Goal: Information Seeking & Learning: Learn about a topic

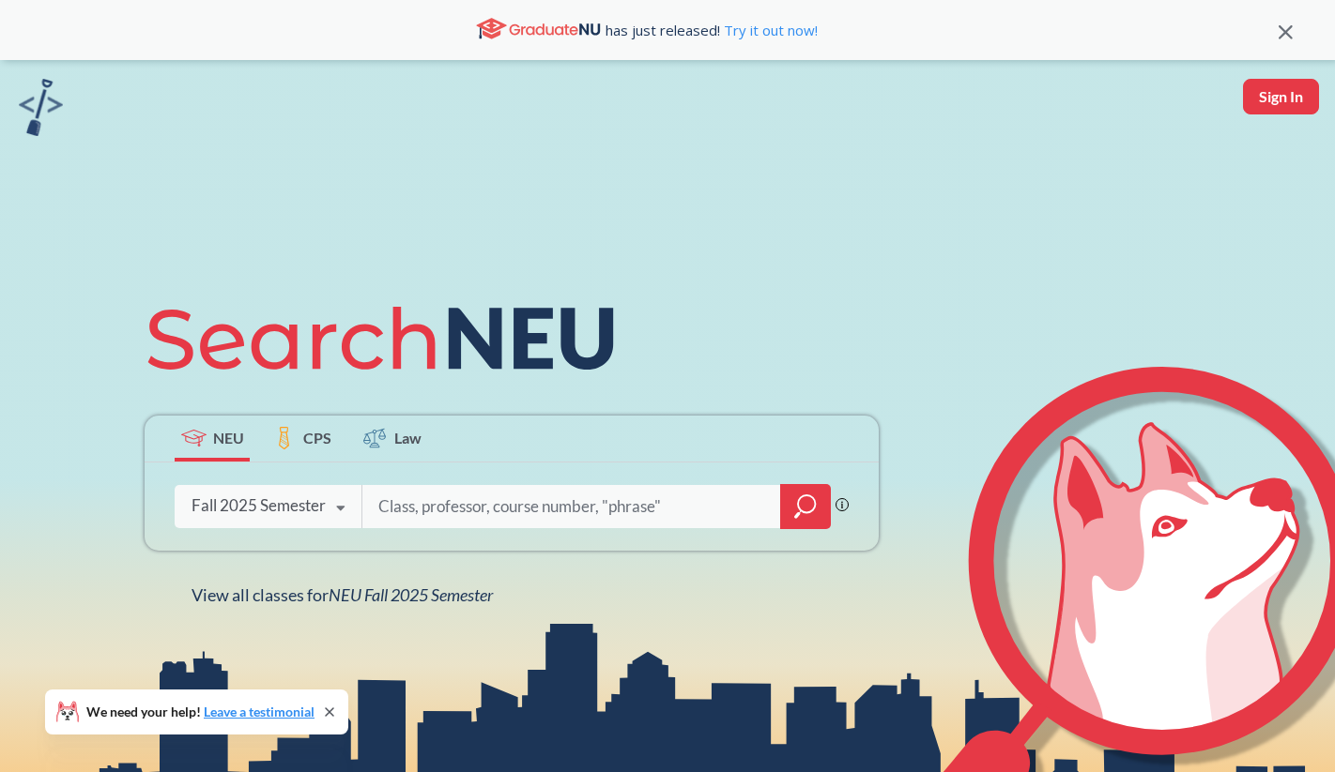
click at [803, 504] on icon "magnifying glass" at bounding box center [805, 507] width 23 height 26
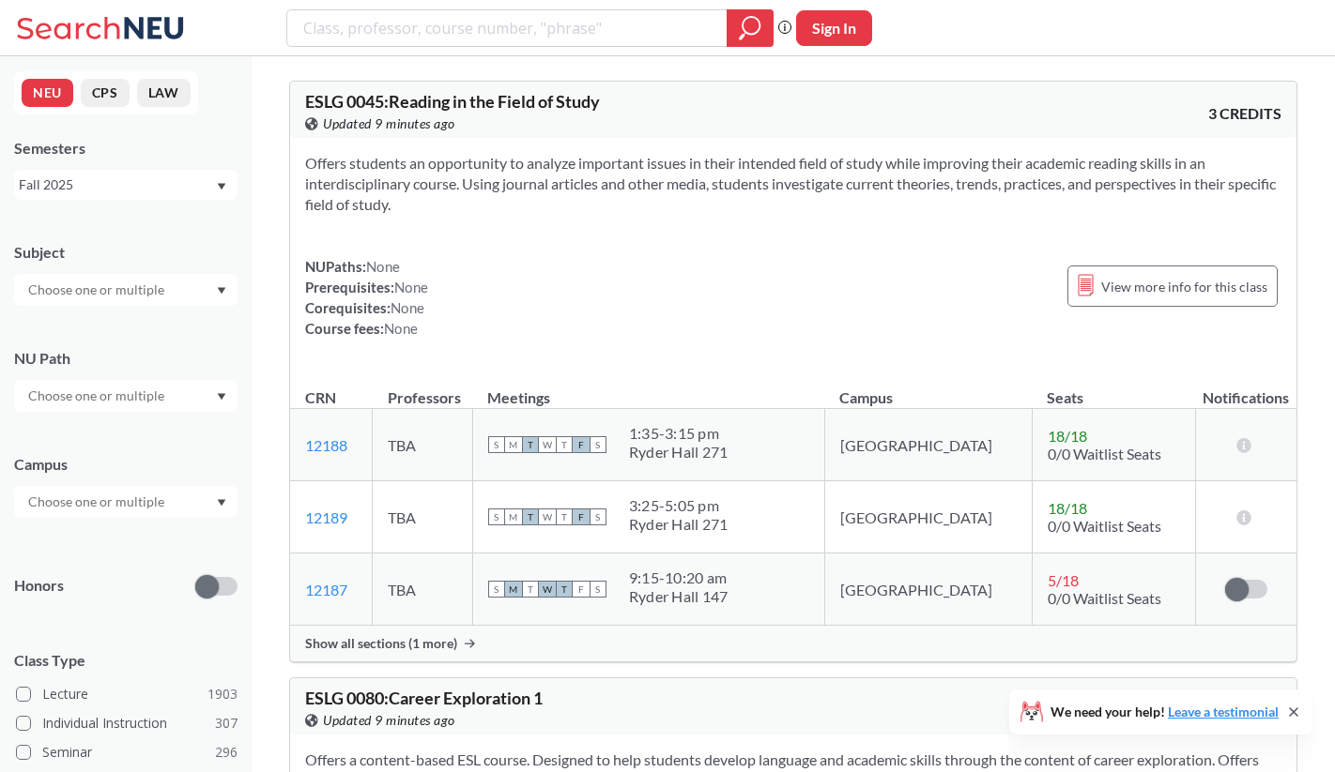
click at [178, 302] on div at bounding box center [125, 290] width 223 height 32
click at [151, 329] on div "CS ( 115 )" at bounding box center [130, 323] width 212 height 21
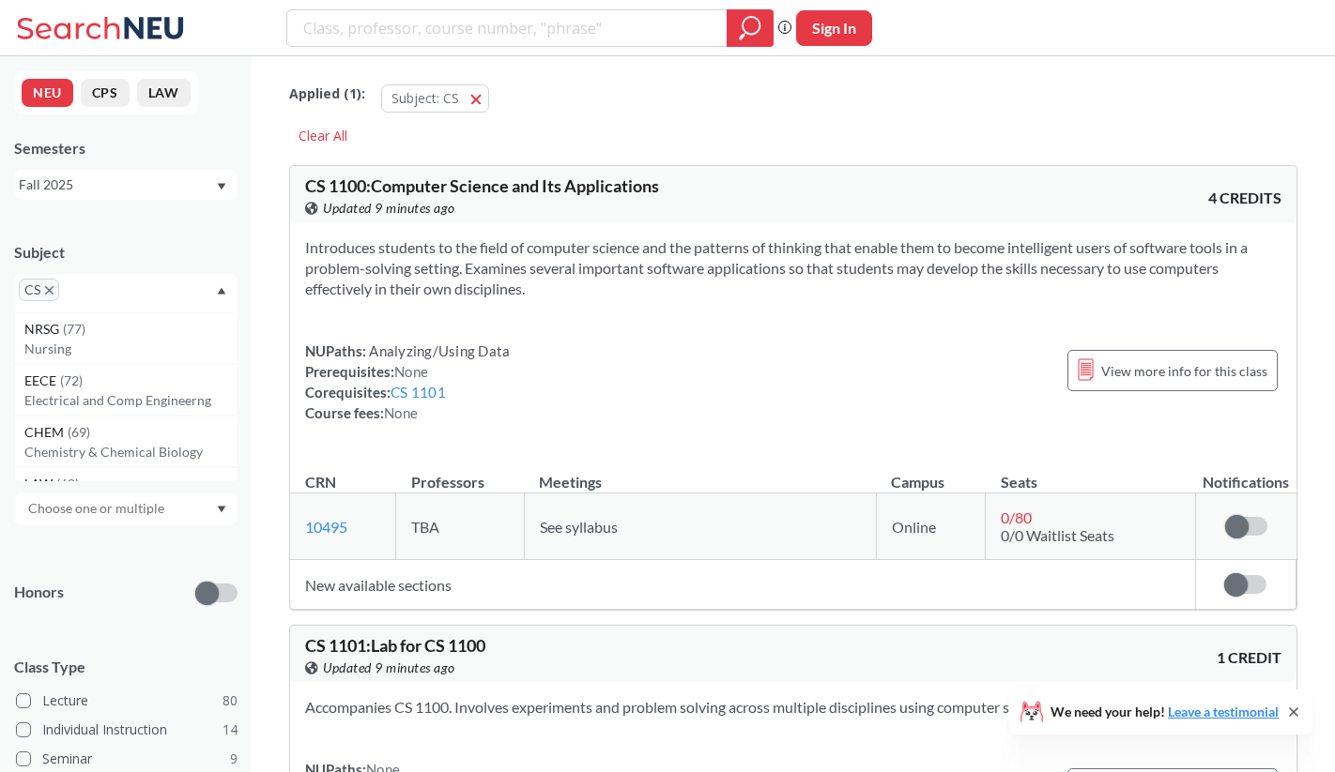
click at [142, 250] on div "Subject" at bounding box center [125, 252] width 223 height 21
click at [110, 508] on input "text" at bounding box center [98, 508] width 158 height 23
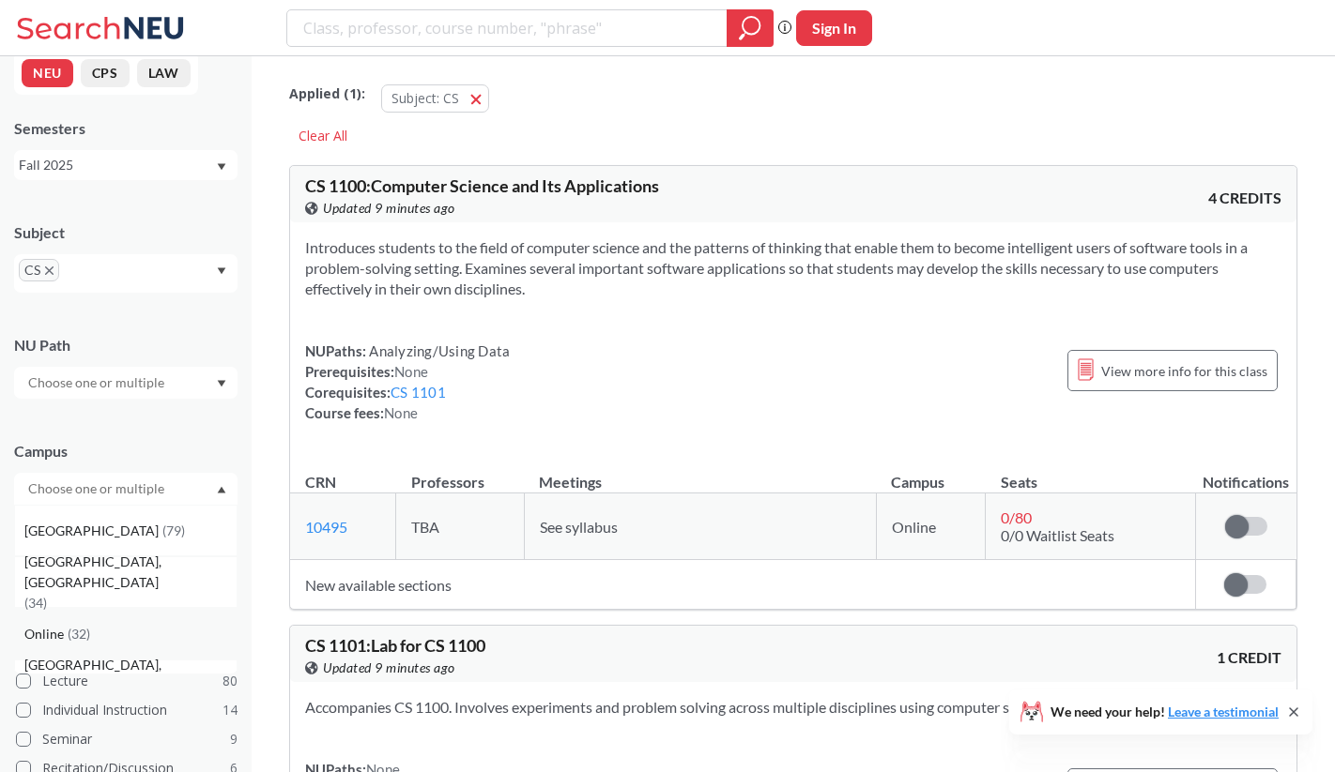
scroll to position [20, 0]
click at [78, 626] on span "( 32 )" at bounding box center [79, 634] width 23 height 16
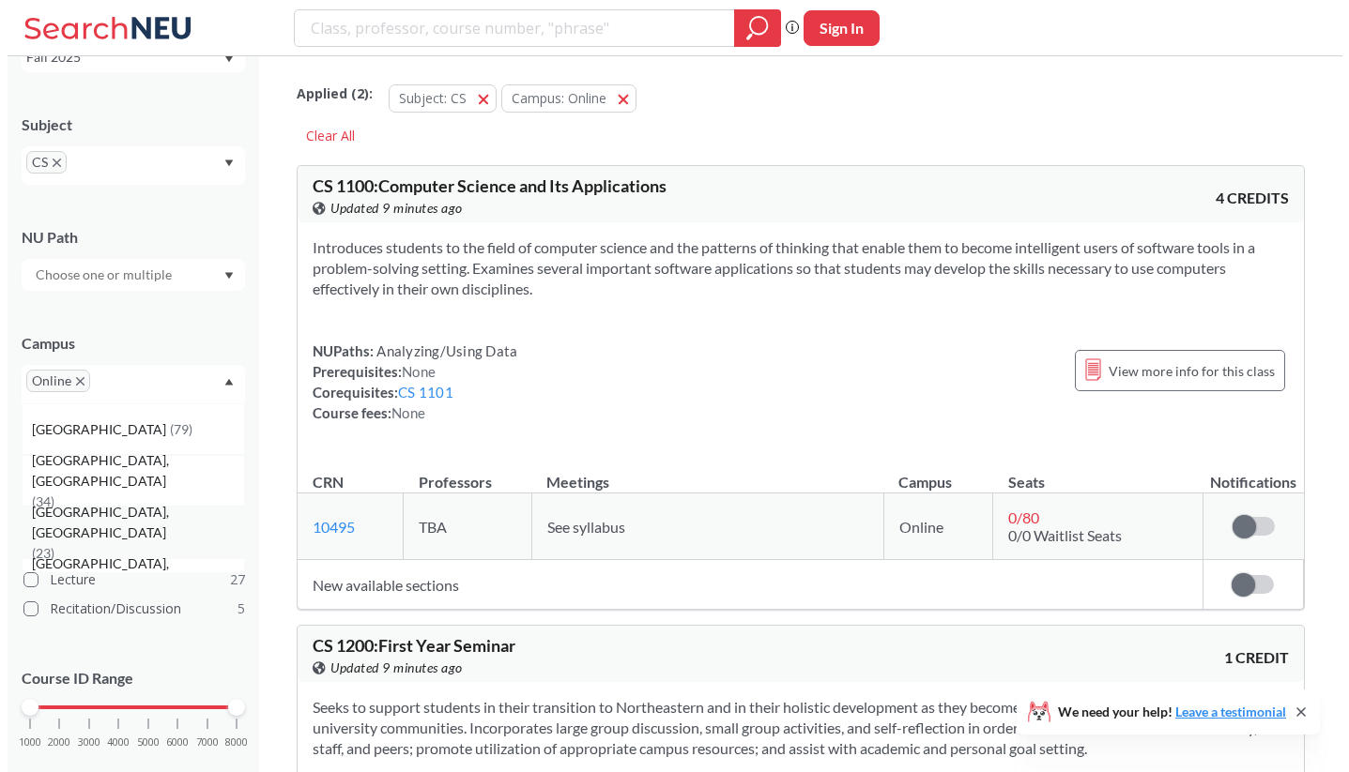
scroll to position [162, 0]
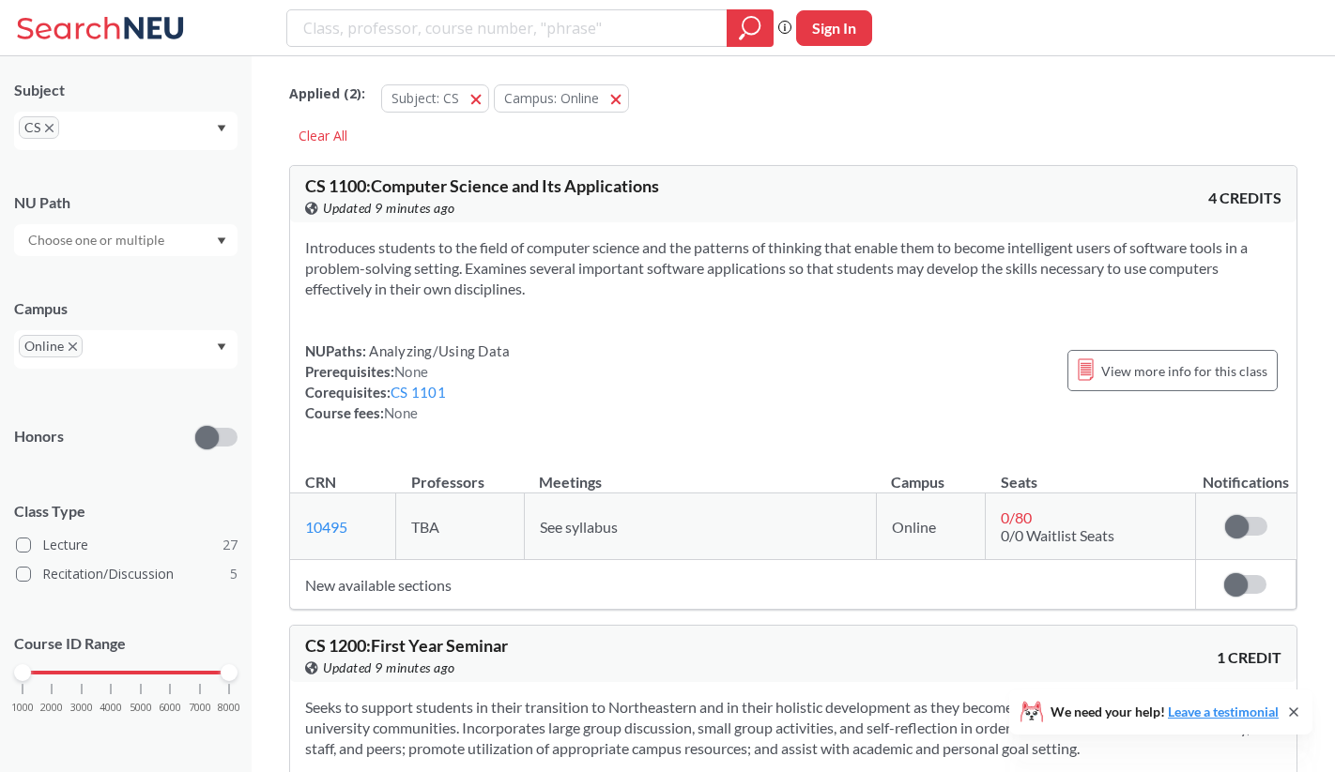
click at [192, 309] on div "Campus" at bounding box center [125, 308] width 223 height 21
drag, startPoint x: 26, startPoint y: 671, endPoint x: 138, endPoint y: 672, distance: 111.7
click at [138, 672] on div at bounding box center [140, 672] width 17 height 17
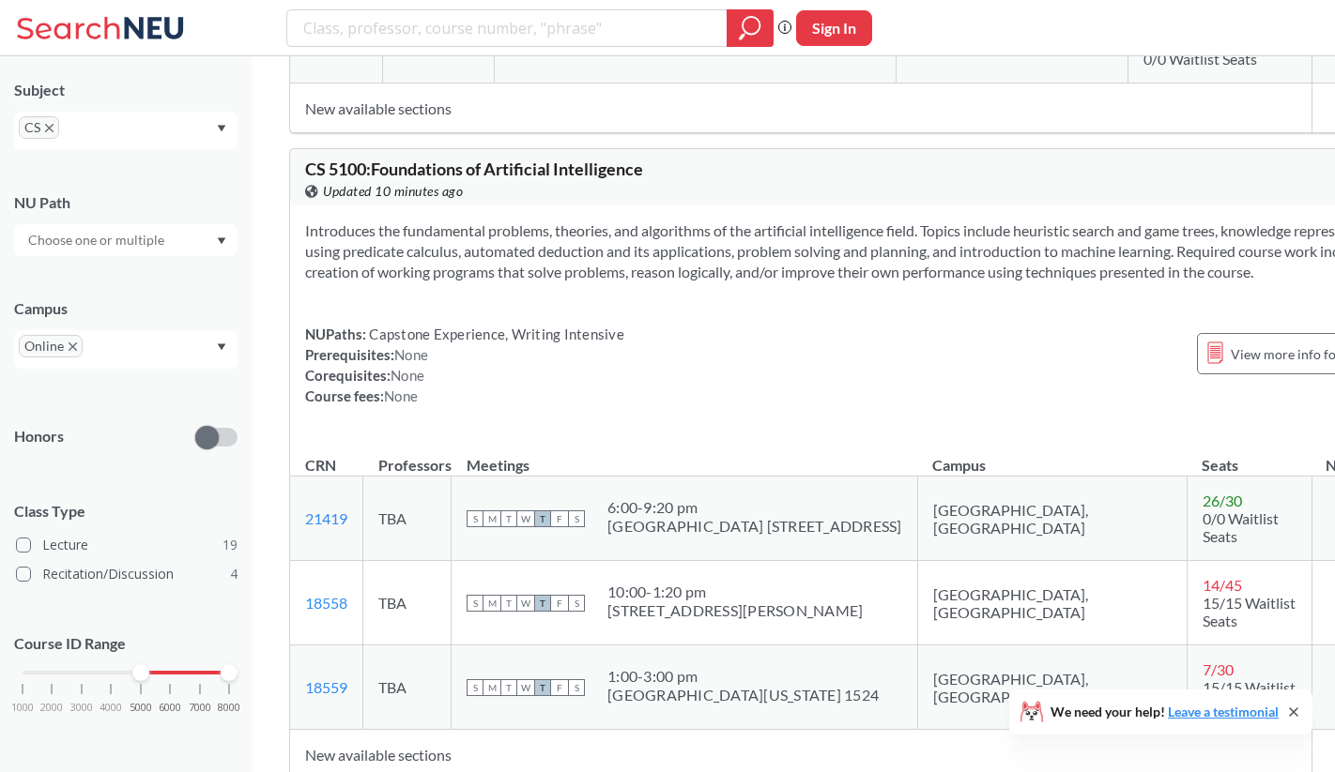
scroll to position [5242, 0]
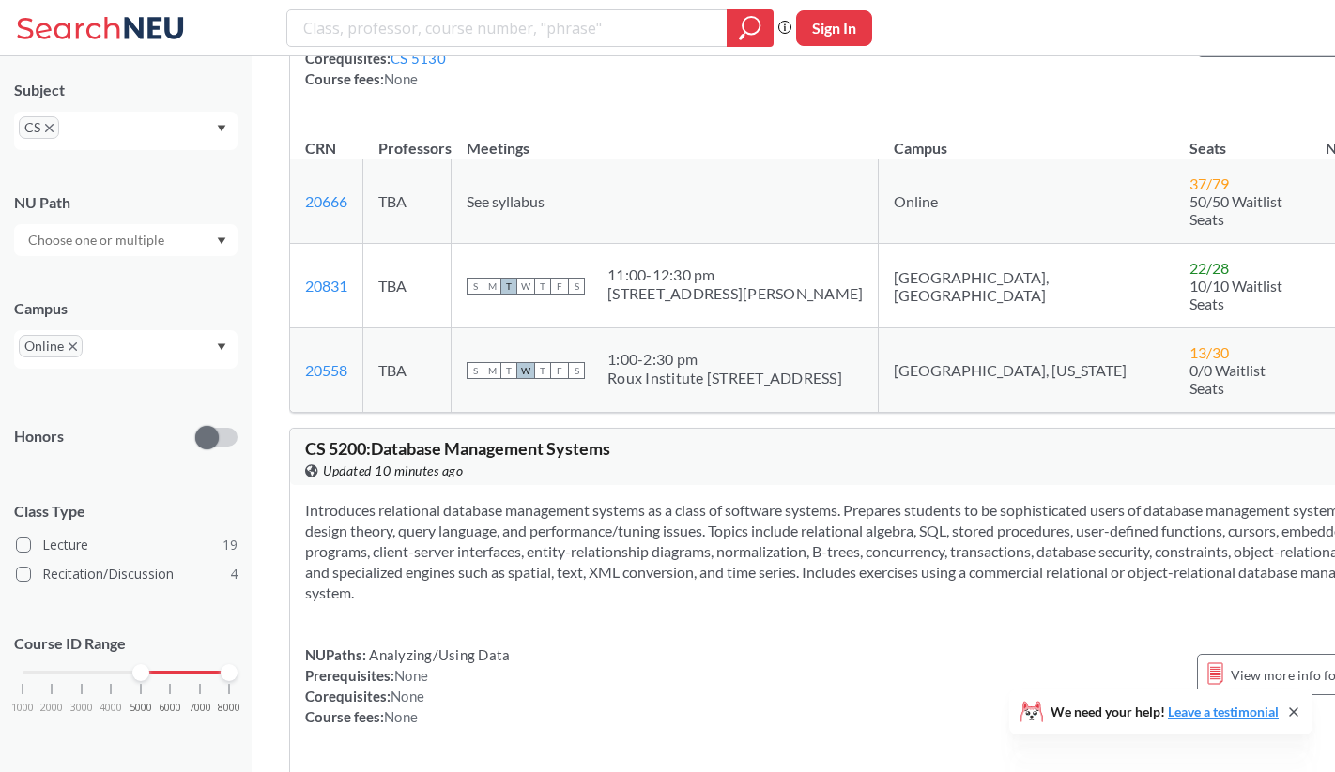
scroll to position [7575, 0]
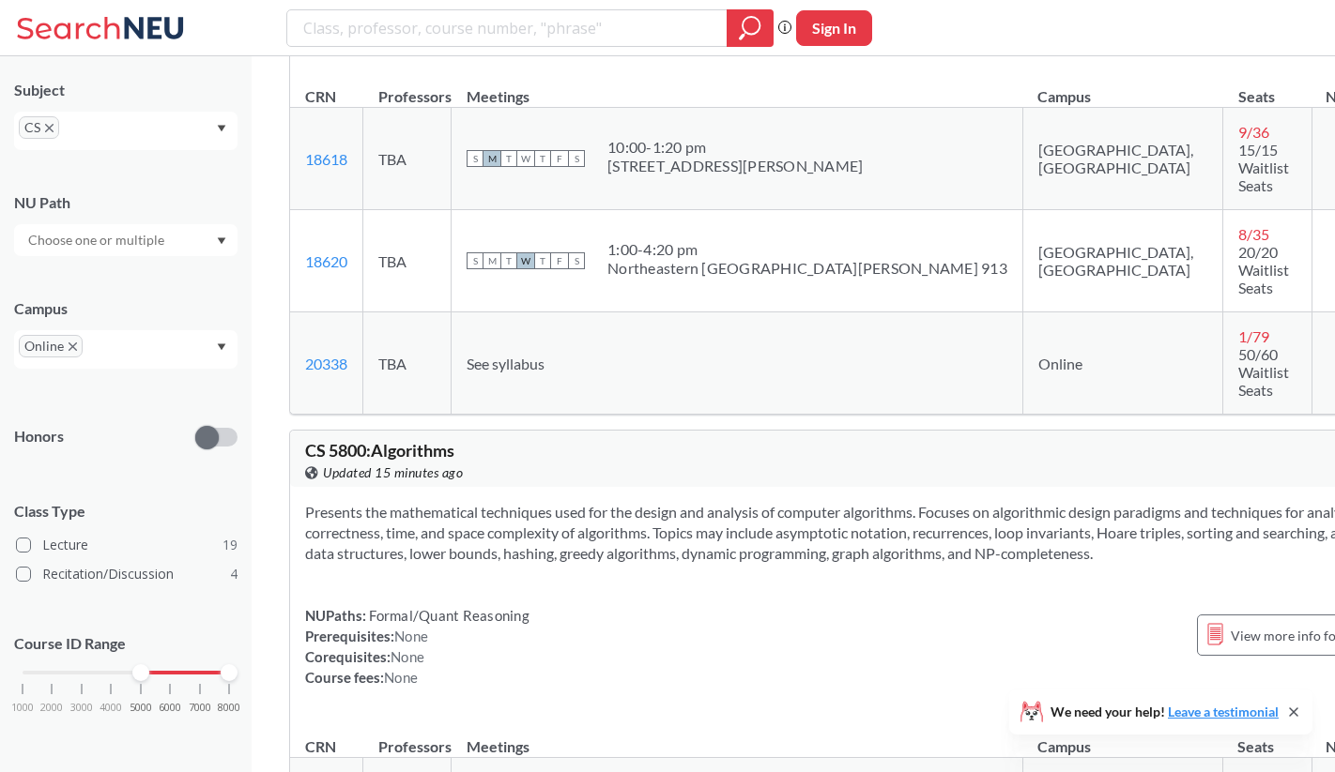
scroll to position [12460, 0]
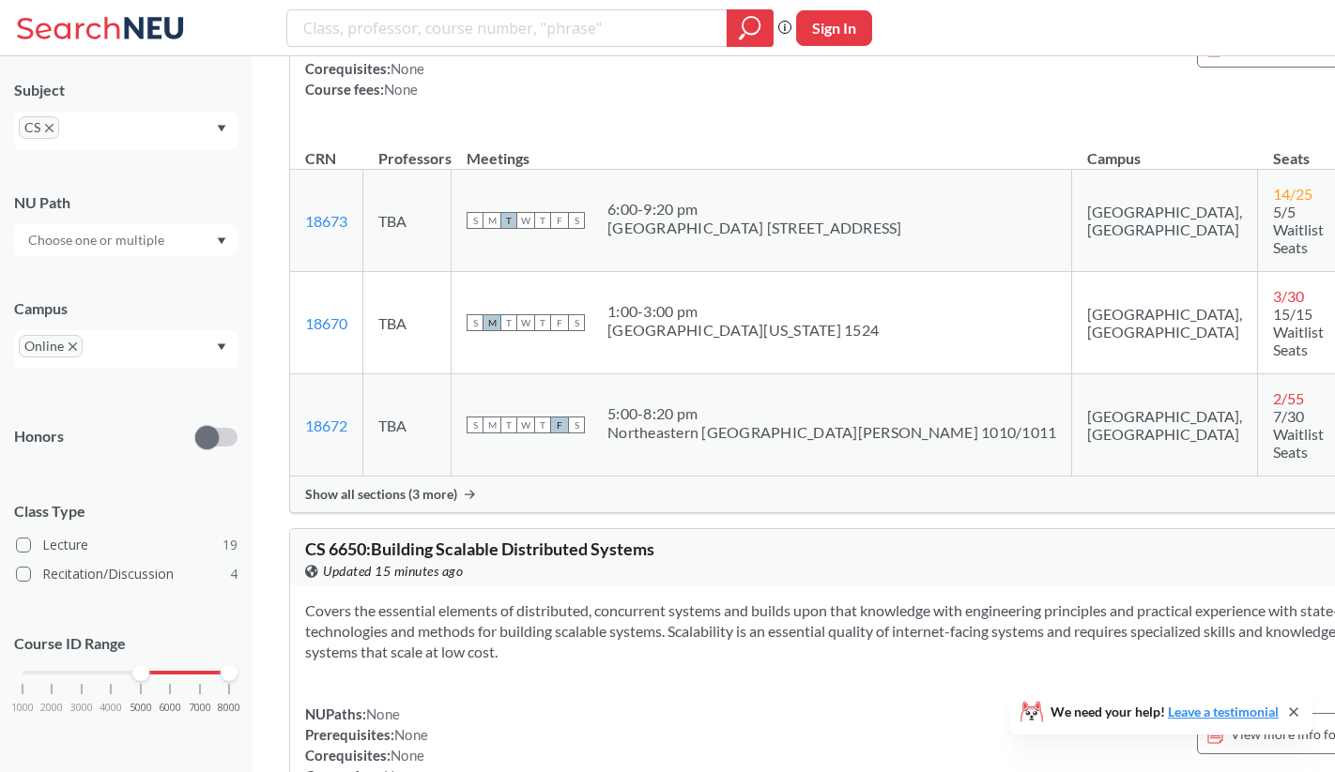
scroll to position [15183, 0]
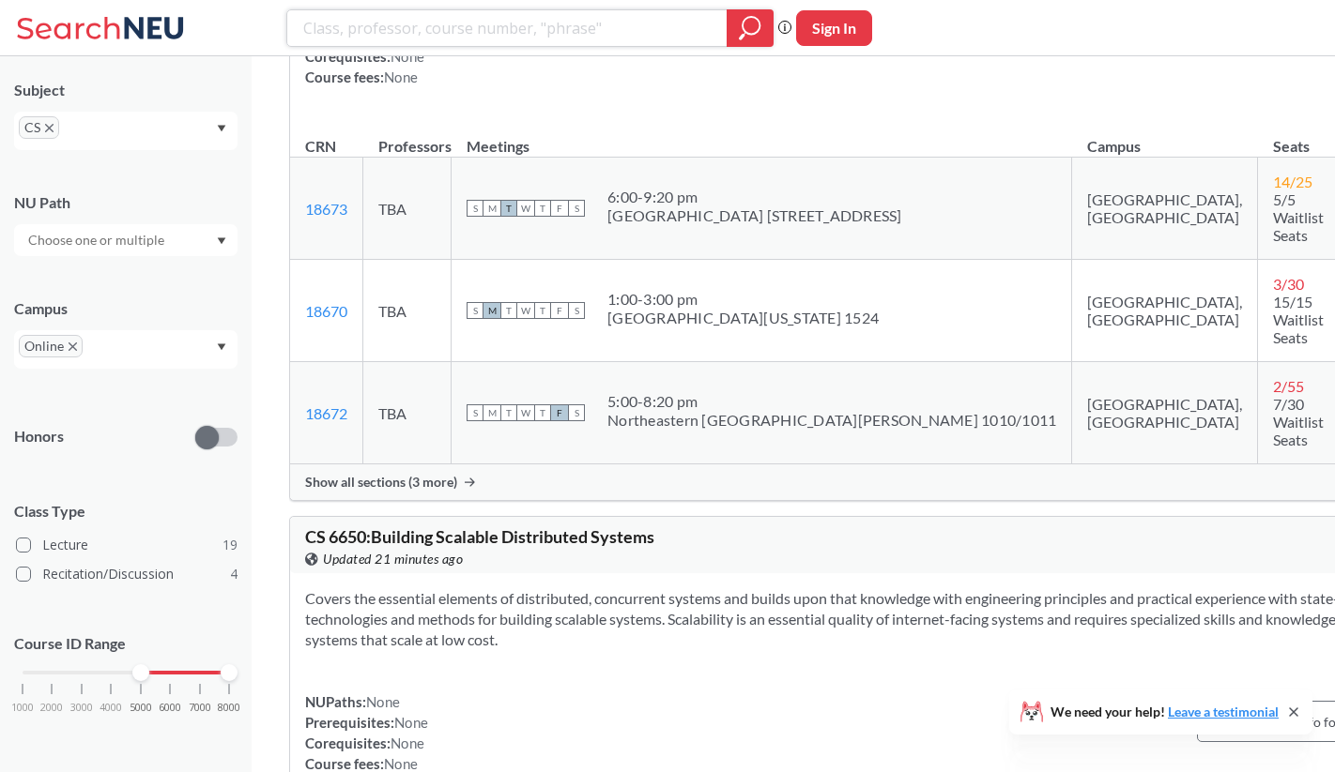
click at [500, 21] on input "search" at bounding box center [507, 28] width 412 height 32
paste input "Distributed Systems"
type input "Distributed Systems"
click at [771, 23] on div at bounding box center [749, 28] width 47 height 38
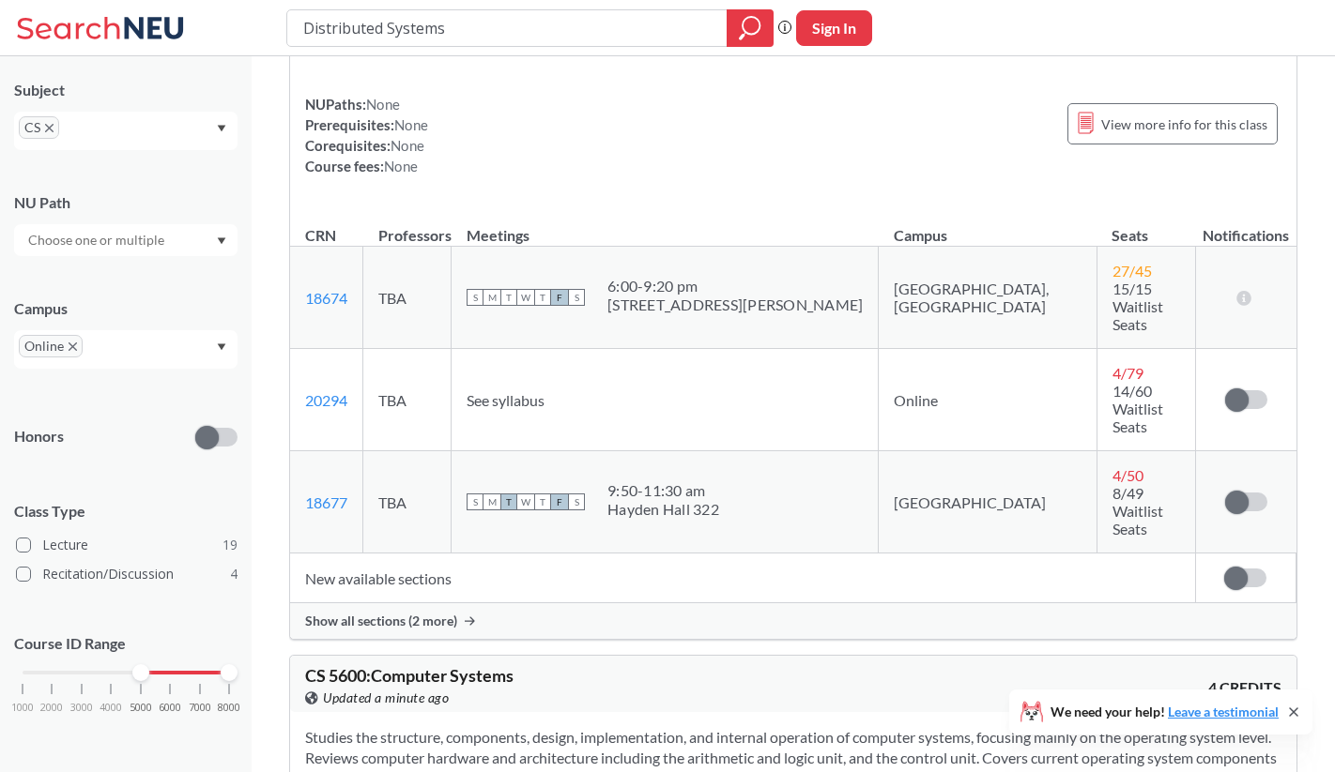
scroll to position [251, 0]
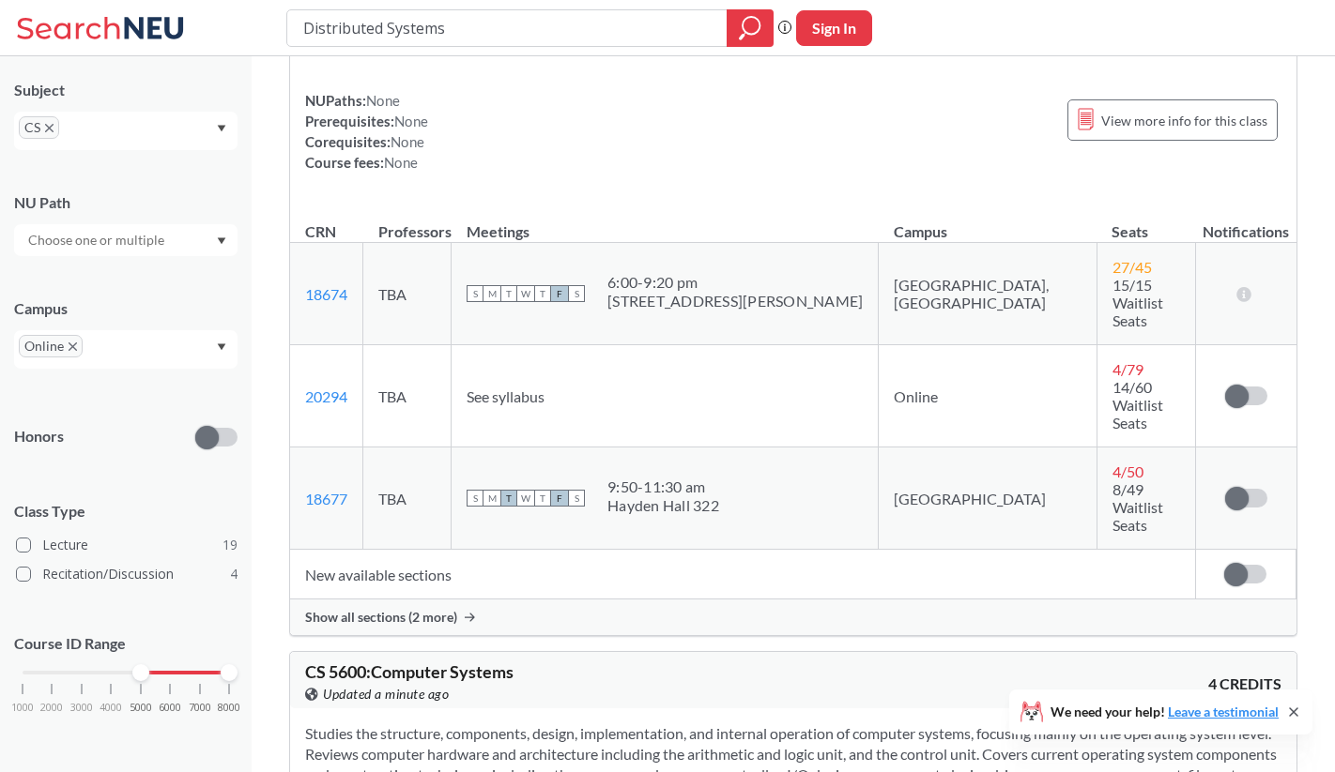
click at [465, 613] on icon at bounding box center [470, 617] width 10 height 9
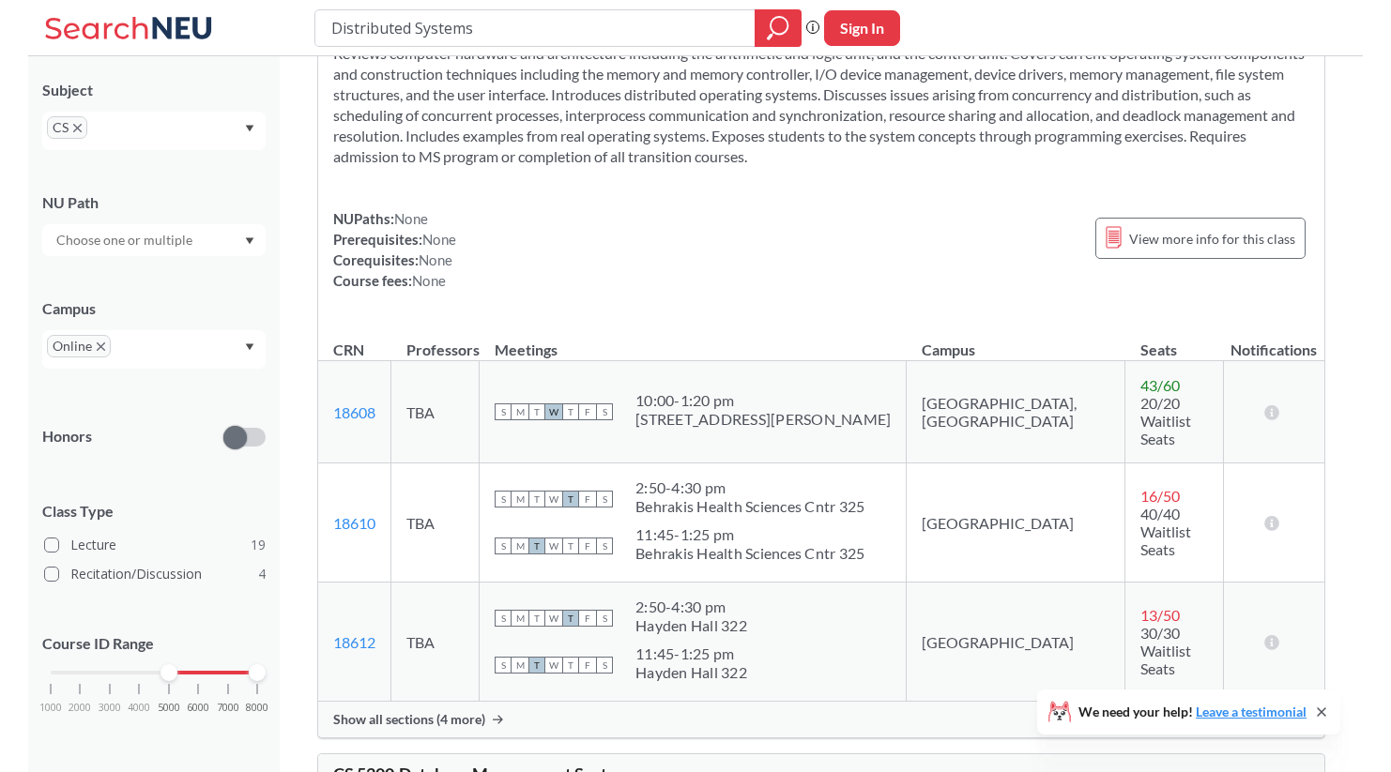
scroll to position [1157, 0]
